Goal: Navigation & Orientation: Find specific page/section

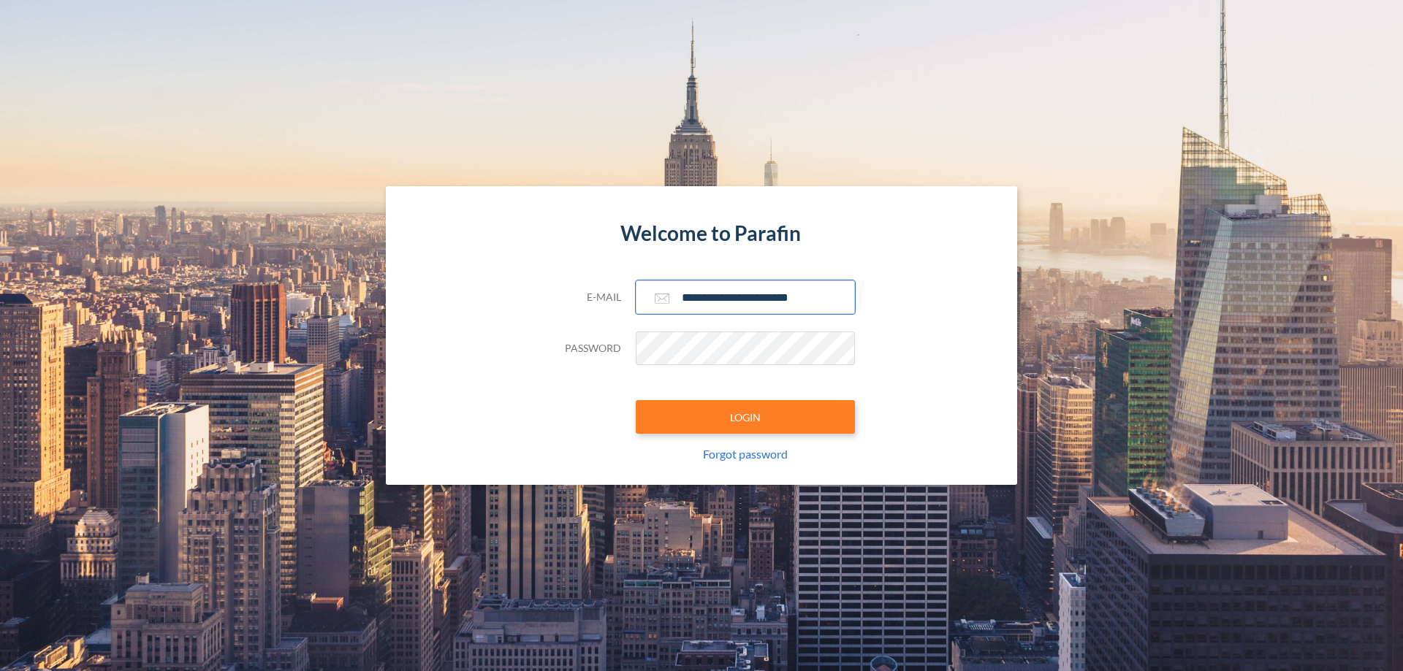
type input "**********"
click at [745, 417] on button "LOGIN" at bounding box center [745, 417] width 219 height 34
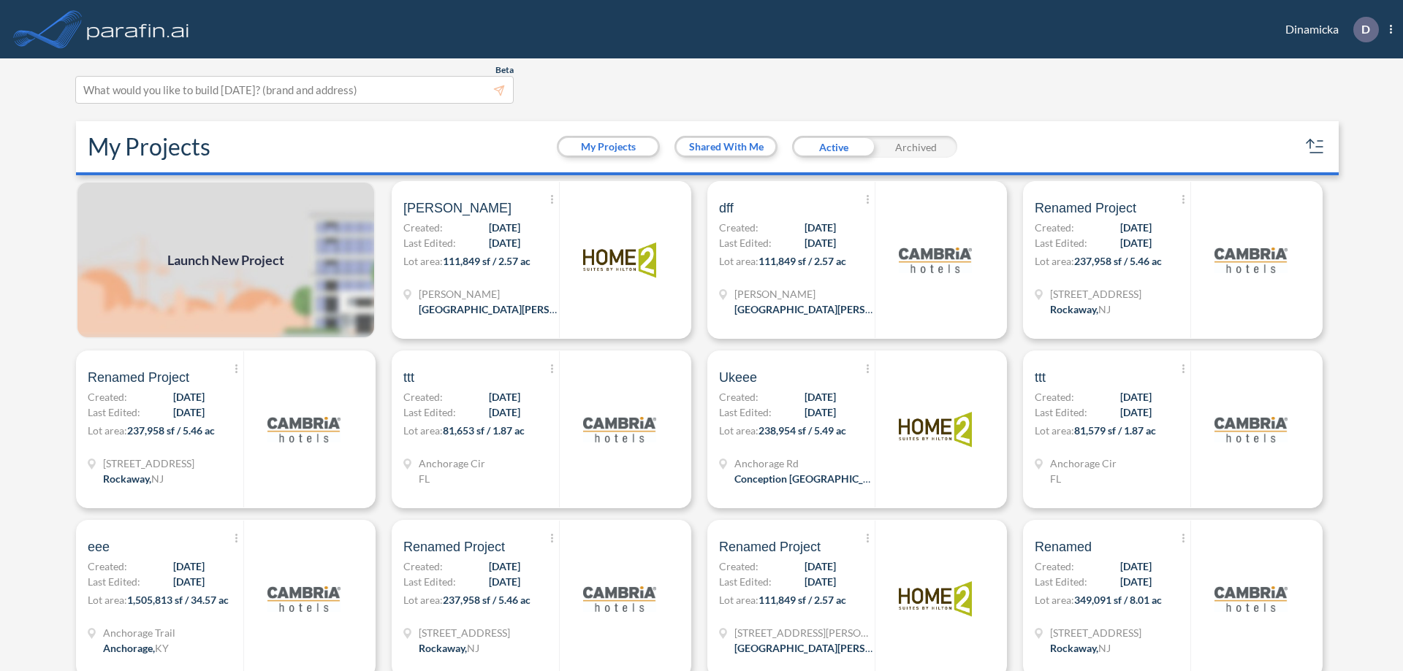
scroll to position [4, 0]
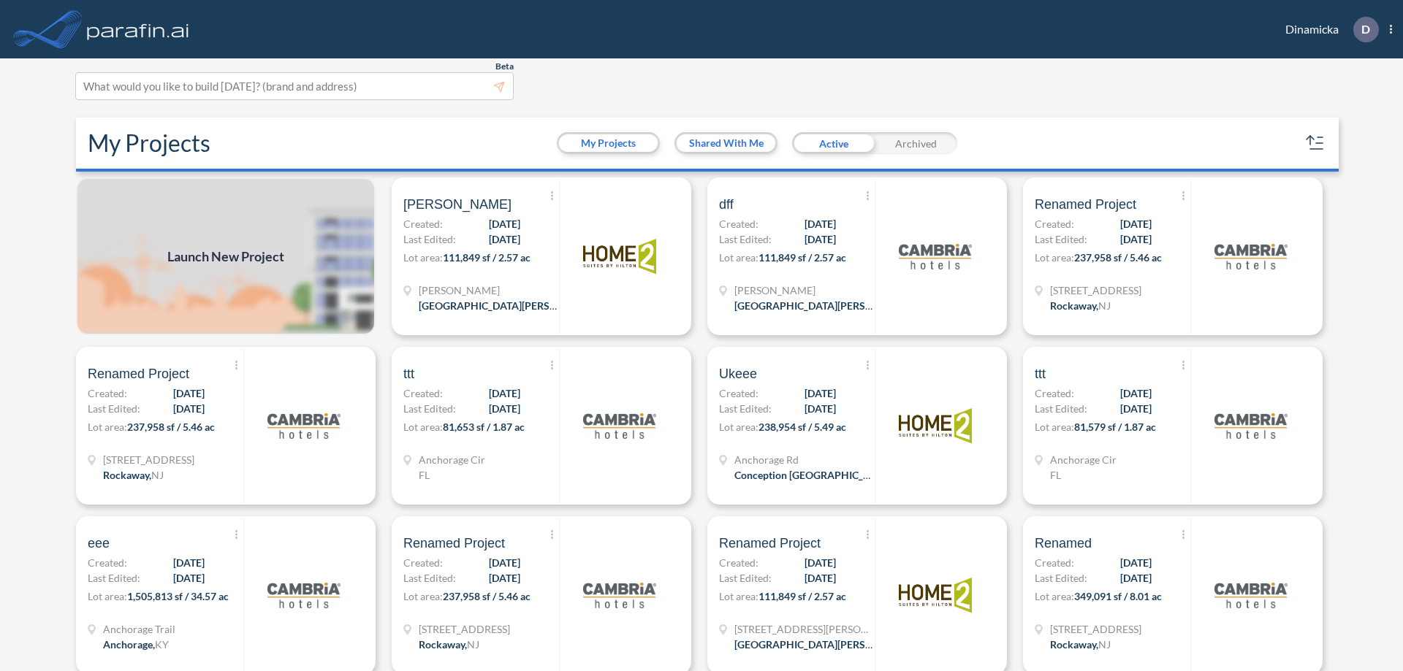
click at [915, 143] on div "Archived" at bounding box center [915, 143] width 83 height 22
